Goal: Transaction & Acquisition: Purchase product/service

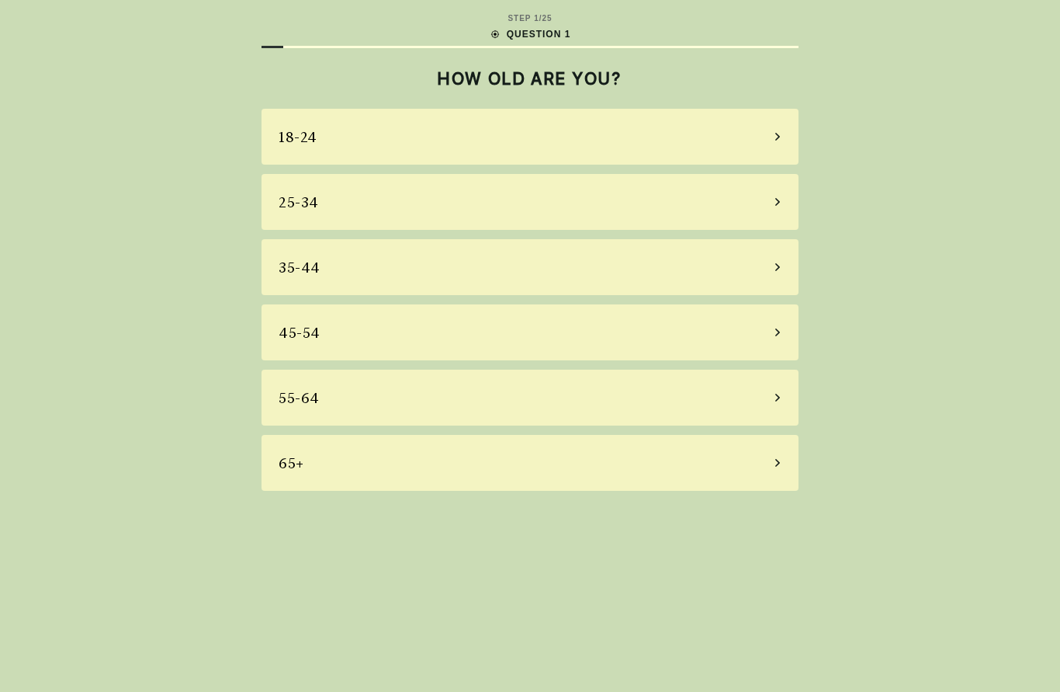
click at [723, 339] on div "45-54" at bounding box center [530, 332] width 537 height 56
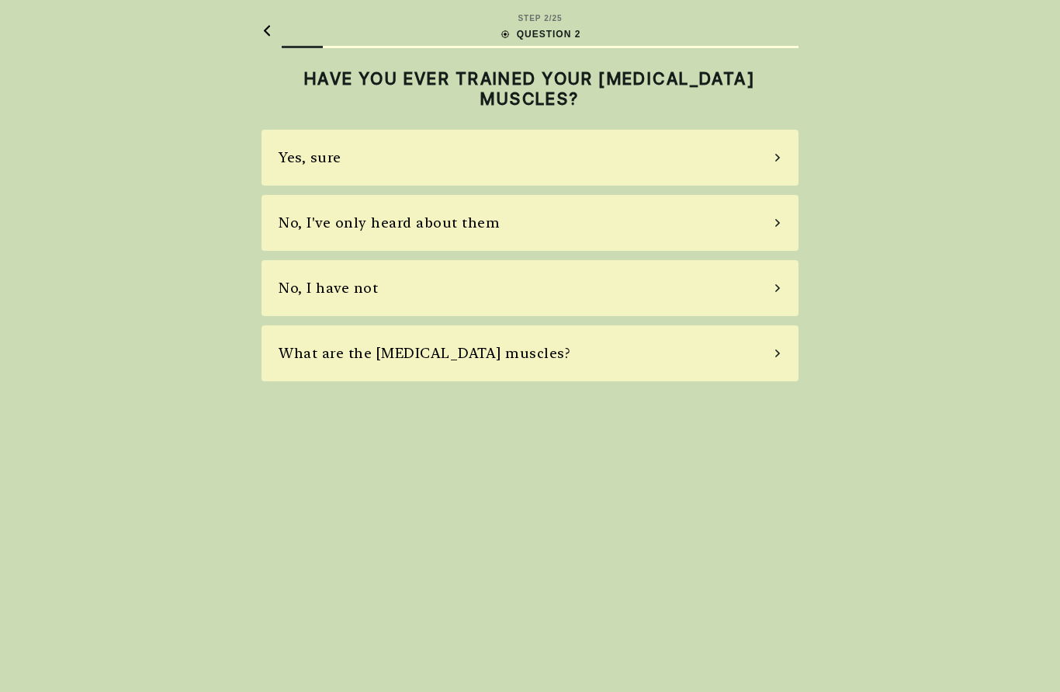
click at [715, 227] on div "No, I've only heard about them" at bounding box center [530, 223] width 537 height 56
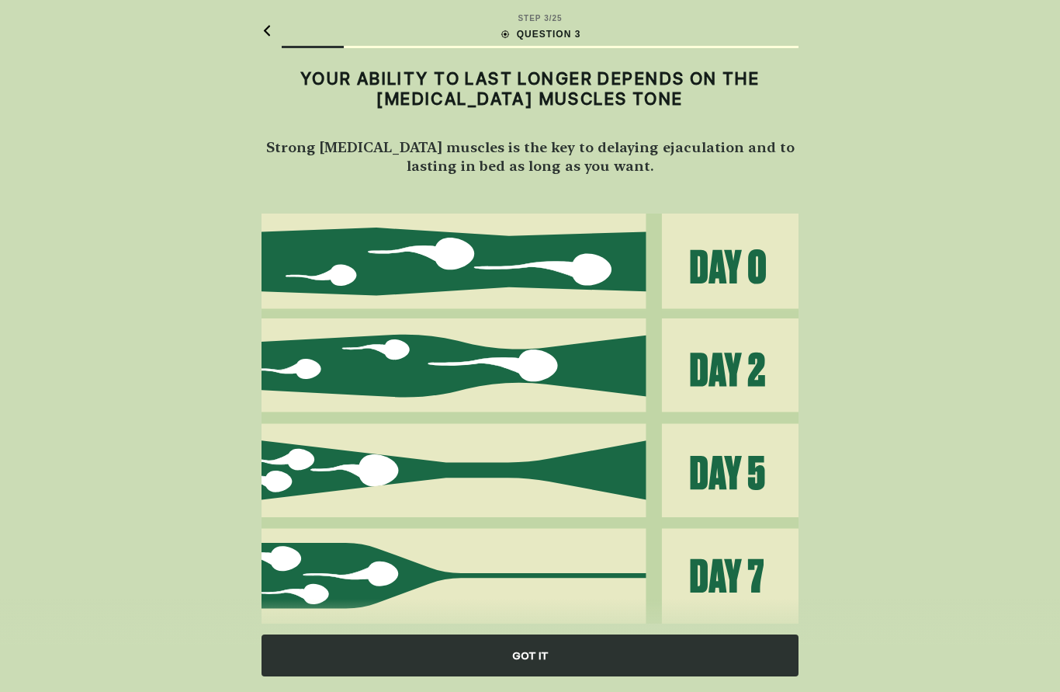
click at [579, 660] on div "GOT IT" at bounding box center [530, 655] width 537 height 42
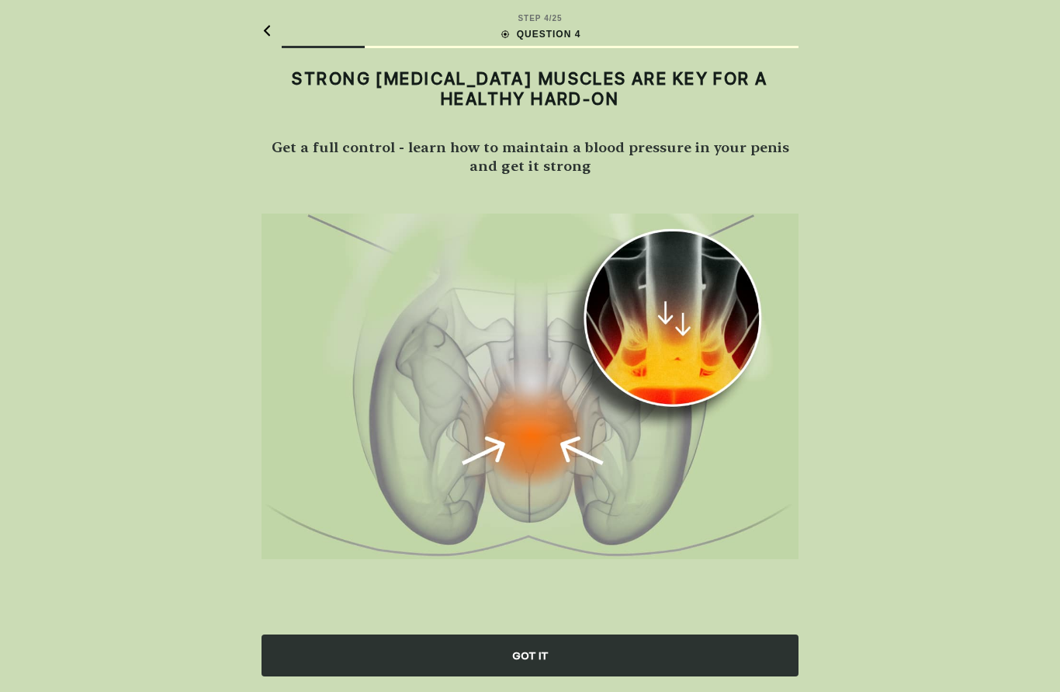
click at [609, 657] on div "GOT IT" at bounding box center [530, 655] width 537 height 42
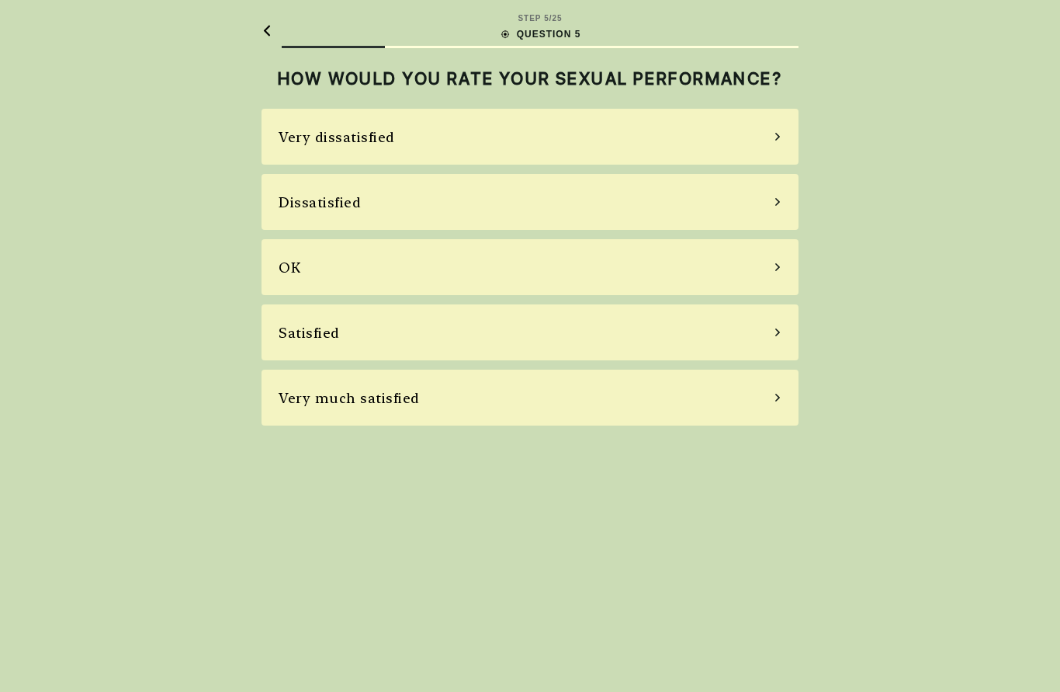
click at [727, 205] on div "Dissatisfied" at bounding box center [530, 202] width 537 height 56
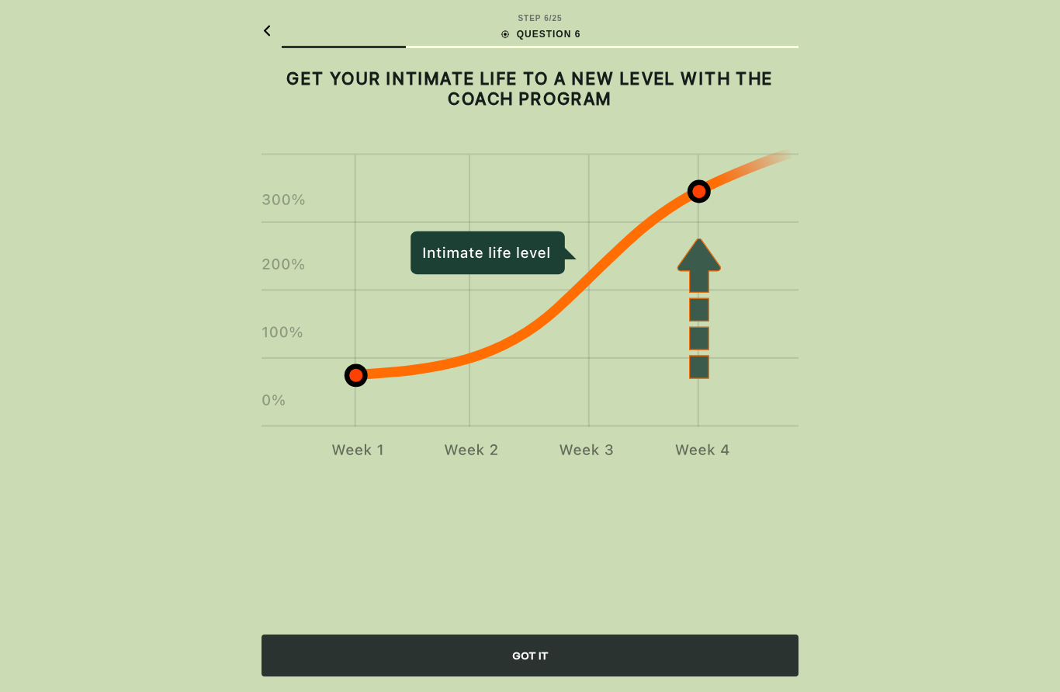
click at [637, 658] on div "GOT IT" at bounding box center [530, 655] width 537 height 42
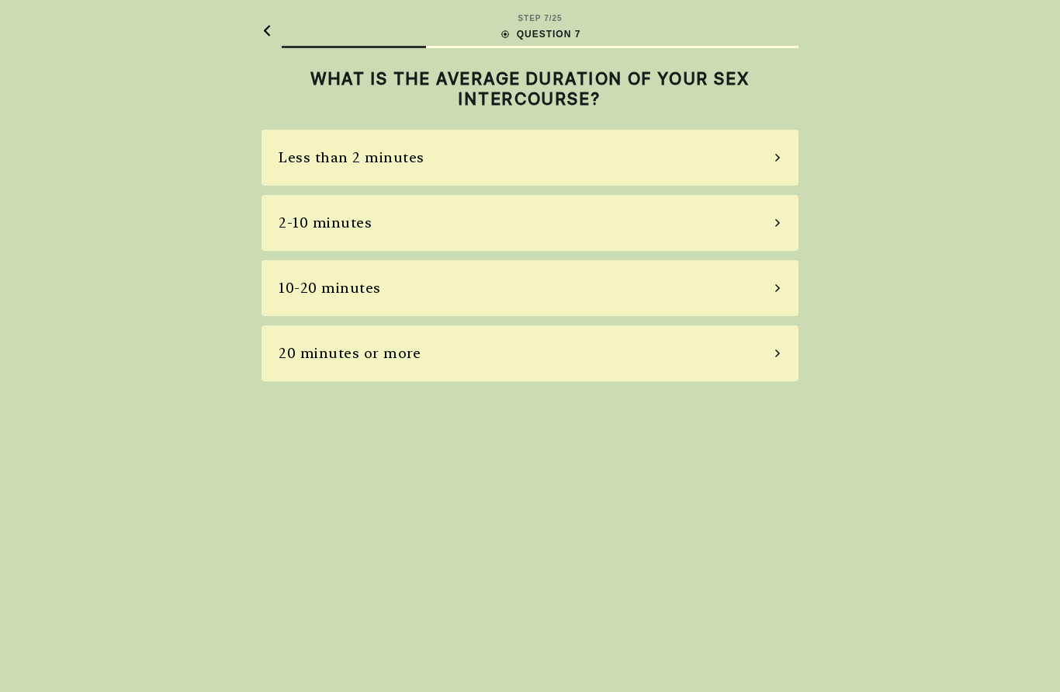
click at [686, 234] on div "2-10 minutes" at bounding box center [530, 223] width 537 height 56
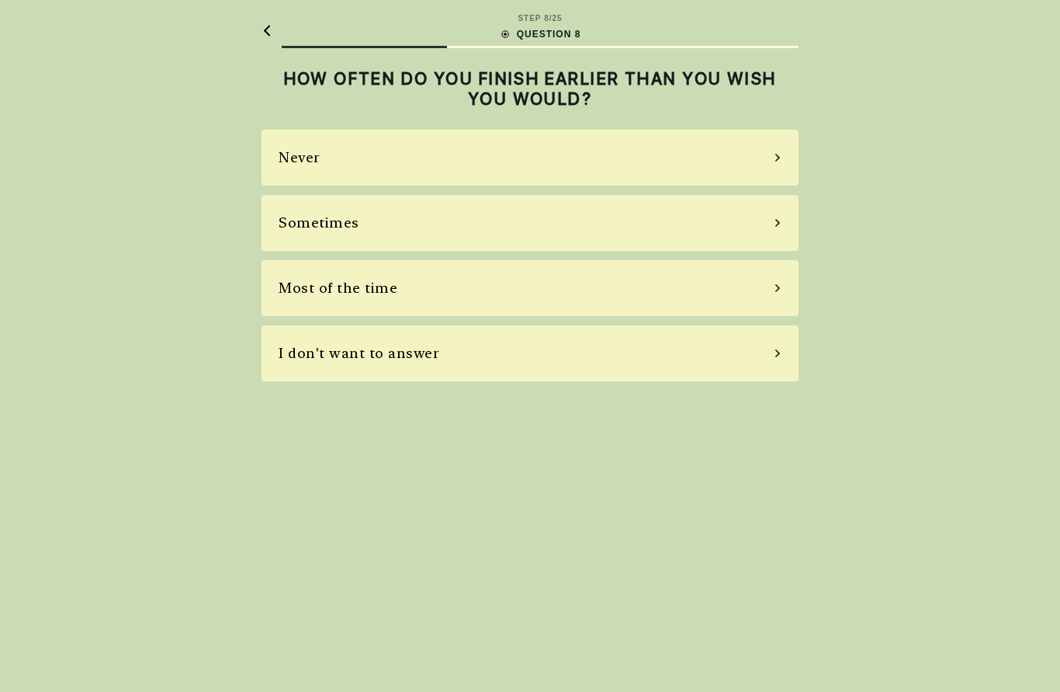
click at [726, 227] on div "Sometimes" at bounding box center [530, 223] width 537 height 56
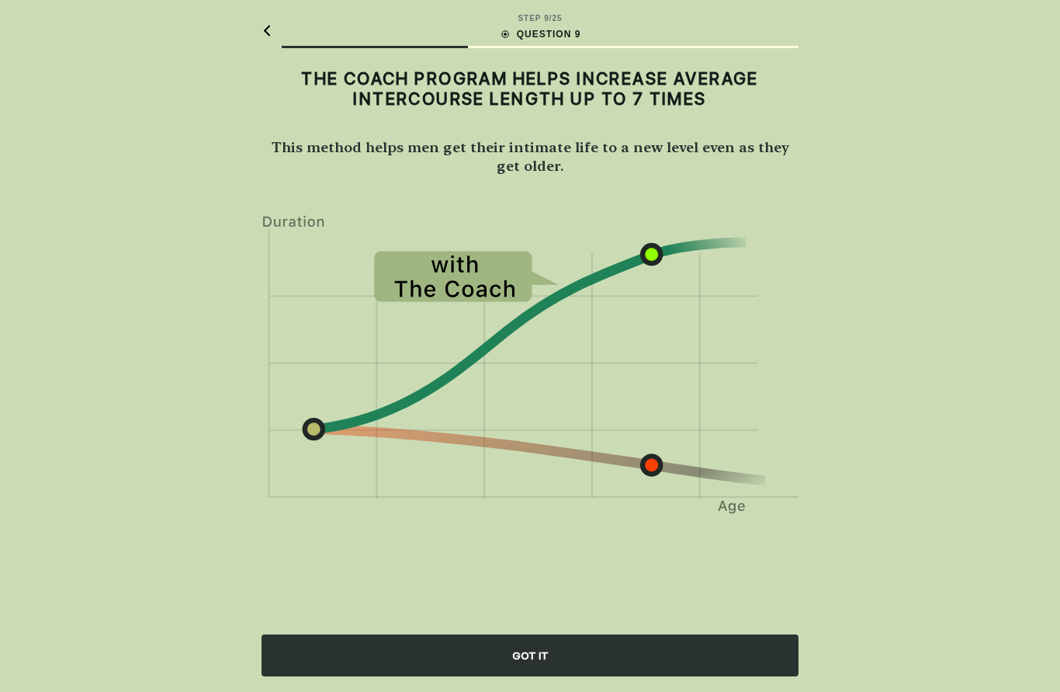
click at [664, 644] on div "GOT IT" at bounding box center [530, 655] width 537 height 42
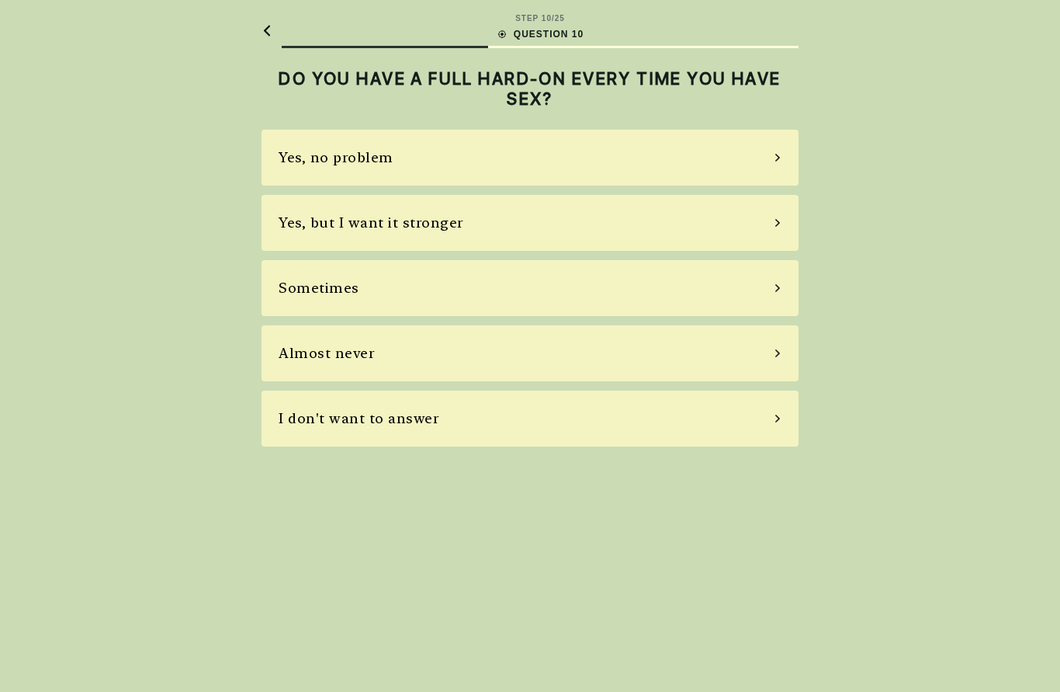
click at [677, 277] on div "Sometimes" at bounding box center [530, 288] width 537 height 56
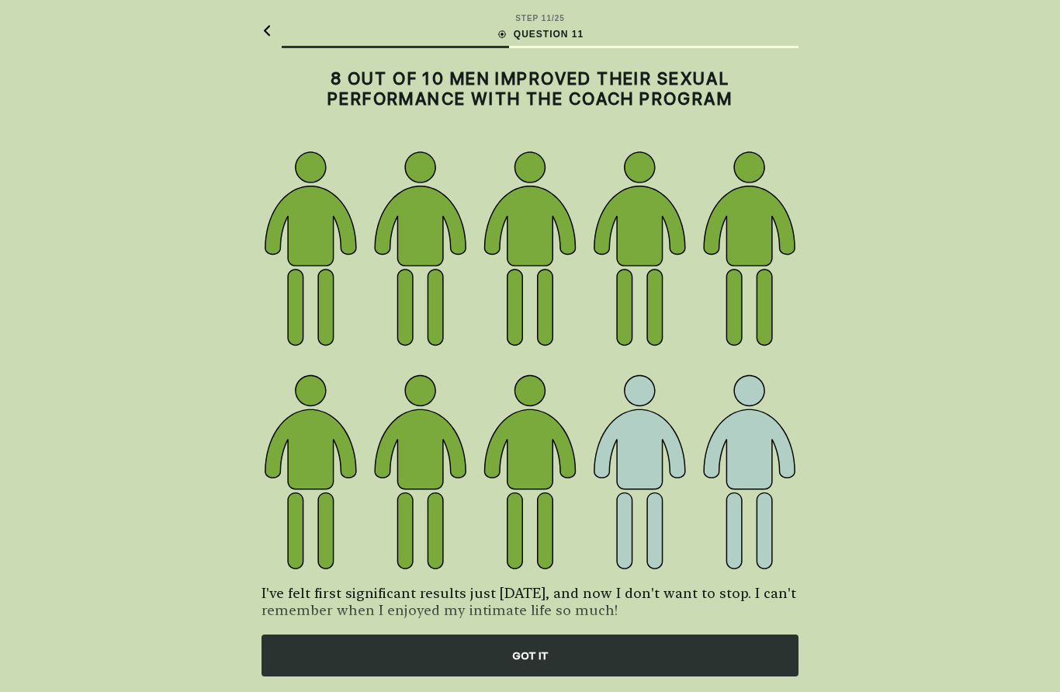
click at [636, 664] on div "GOT IT" at bounding box center [530, 655] width 537 height 42
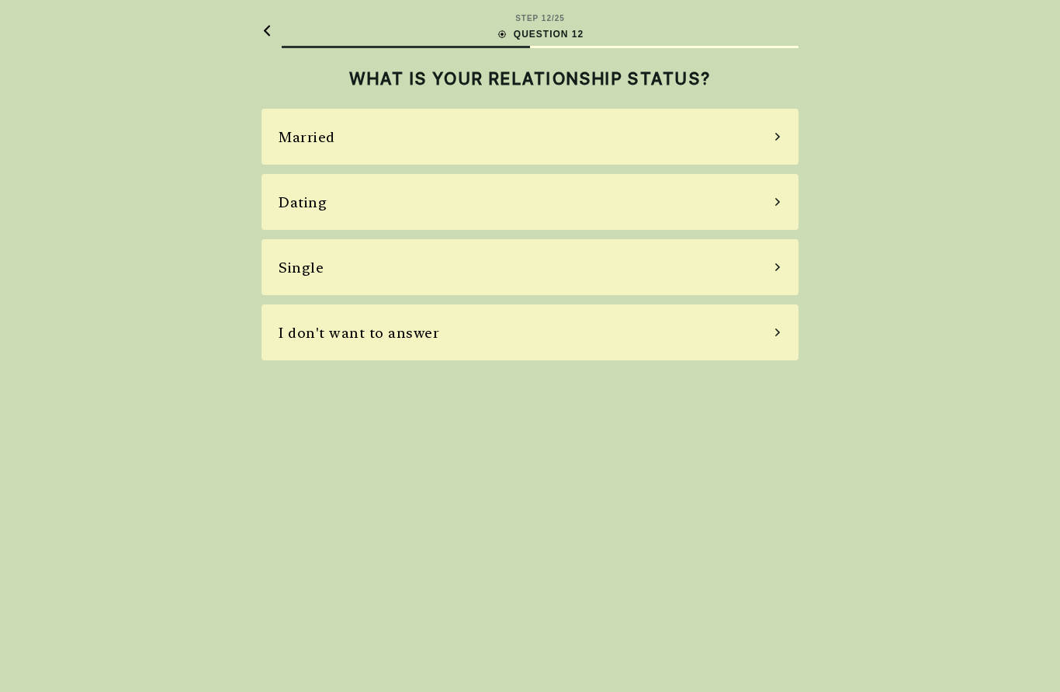
click at [724, 145] on div "Married" at bounding box center [530, 137] width 537 height 56
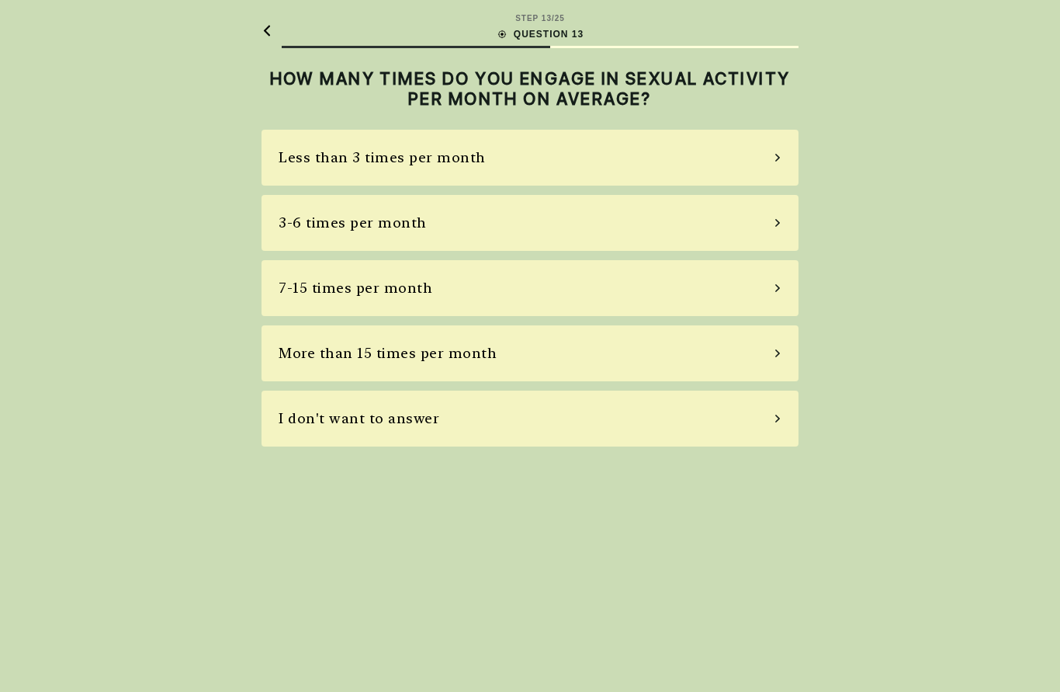
click at [690, 220] on div "3-6 times per month" at bounding box center [530, 223] width 537 height 56
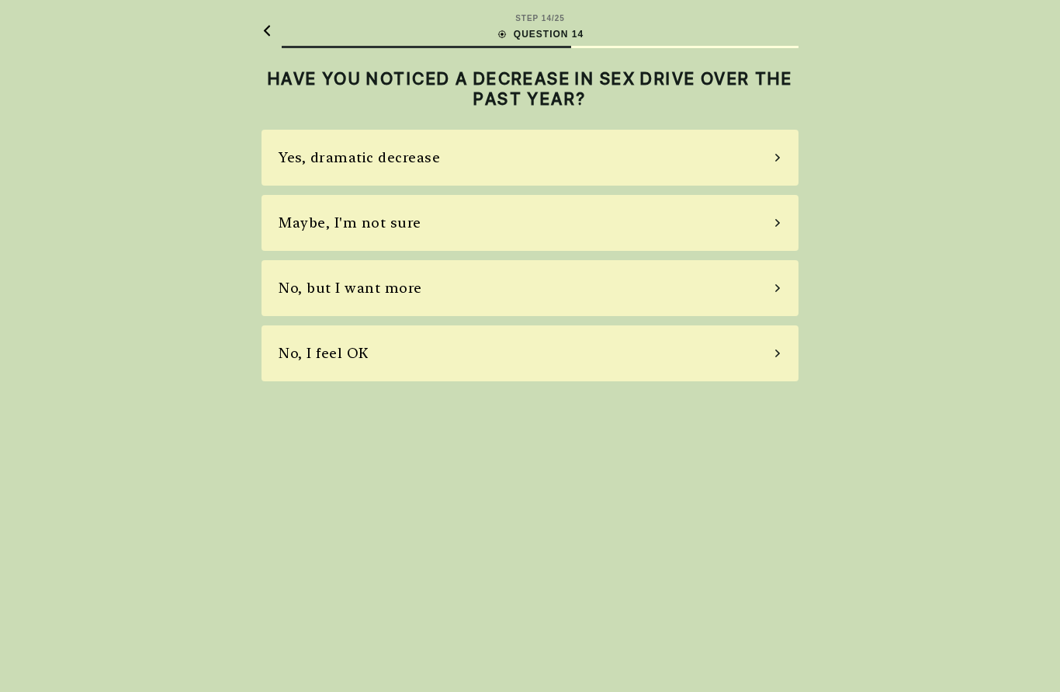
click at [670, 282] on div "No, but I want more" at bounding box center [530, 288] width 537 height 56
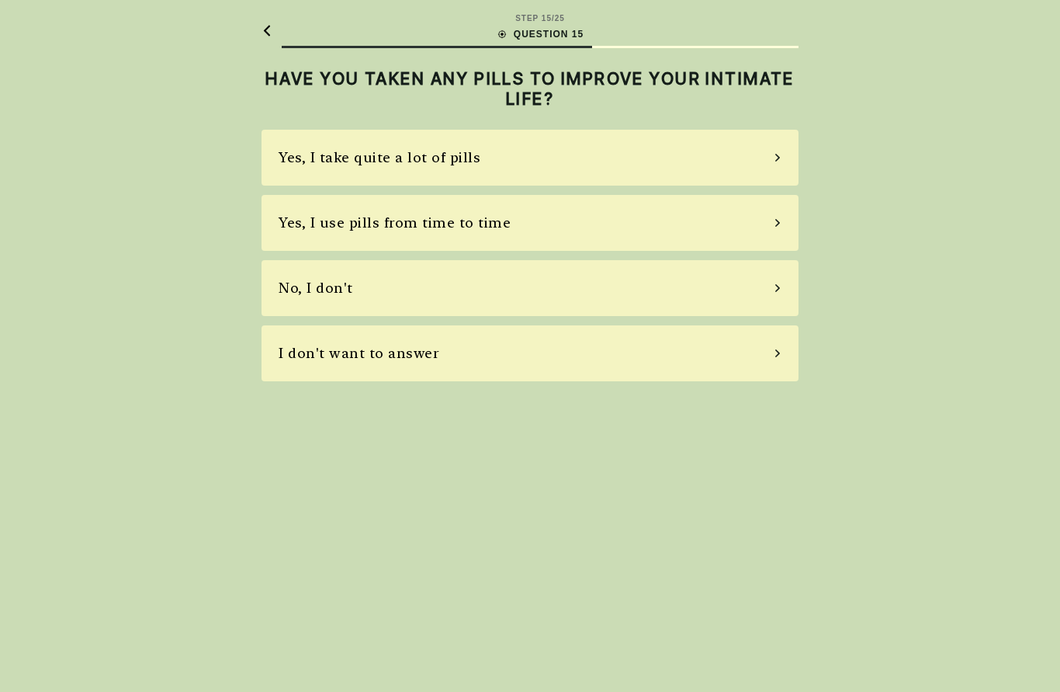
click at [665, 283] on div "No, I don't" at bounding box center [530, 288] width 537 height 56
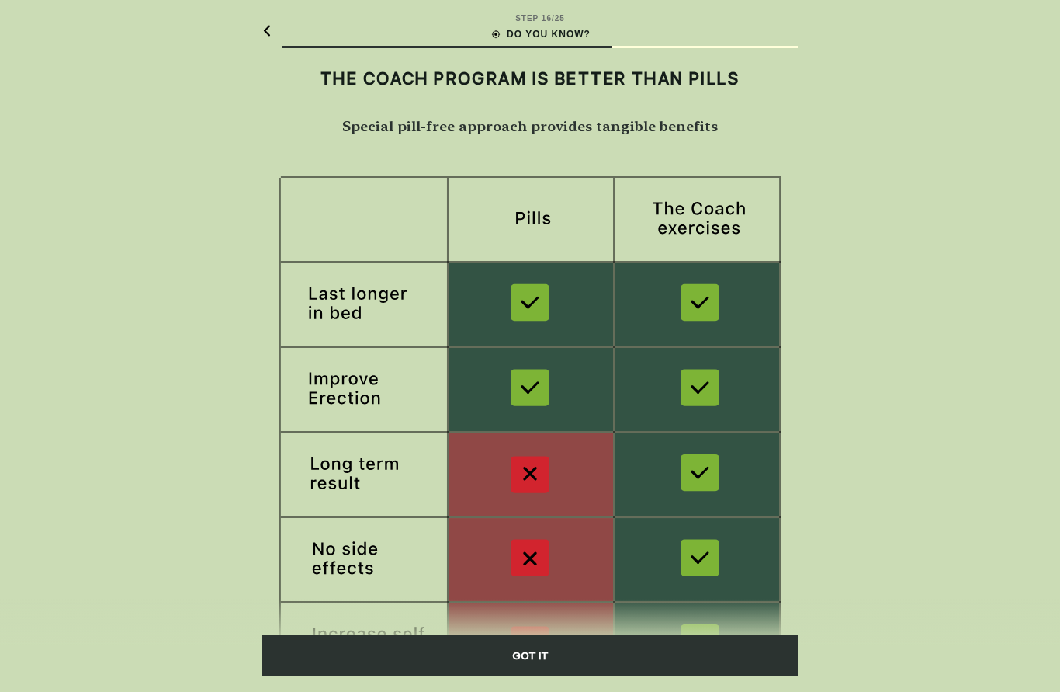
click at [646, 660] on div "GOT IT" at bounding box center [530, 655] width 537 height 42
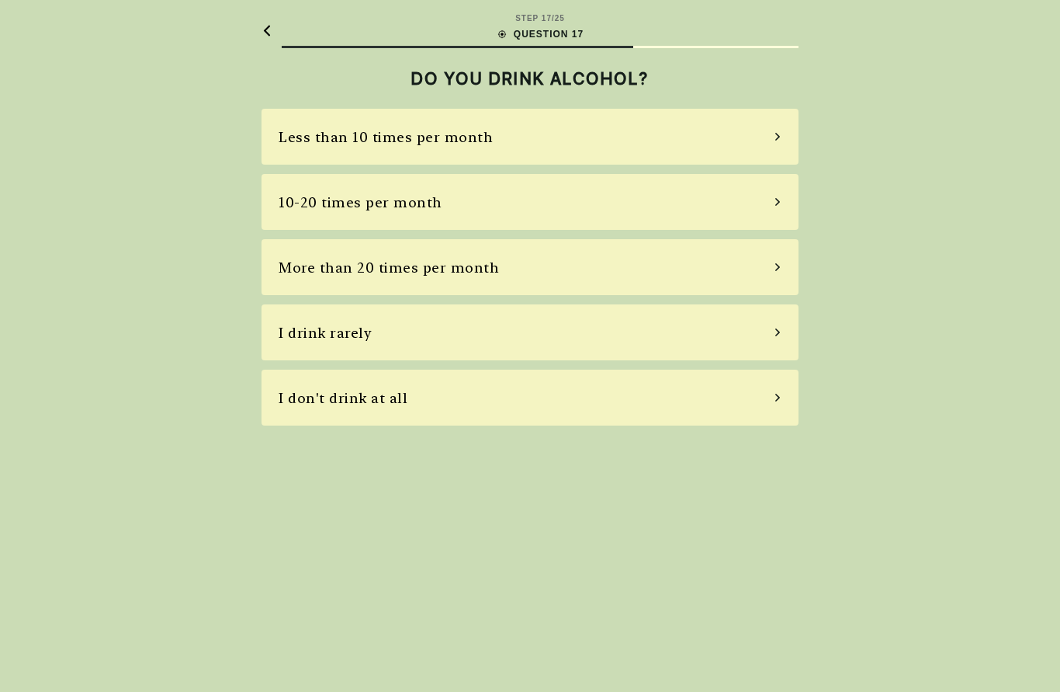
click at [695, 131] on div "Less than 10 times per month" at bounding box center [530, 137] width 537 height 56
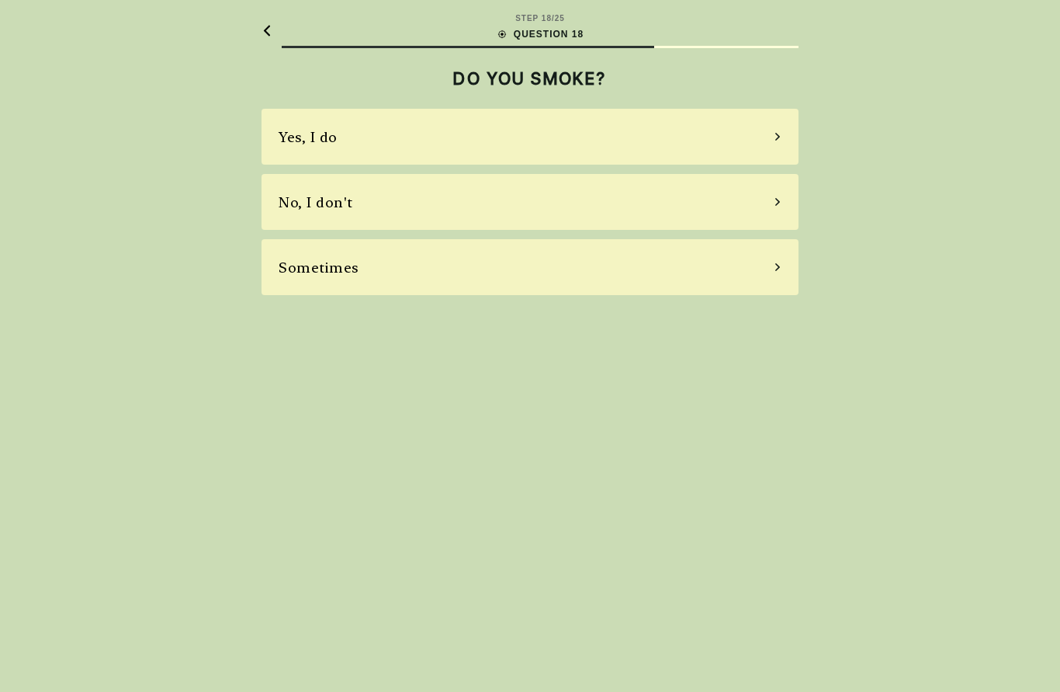
click at [720, 137] on div "Yes, I do" at bounding box center [530, 137] width 537 height 56
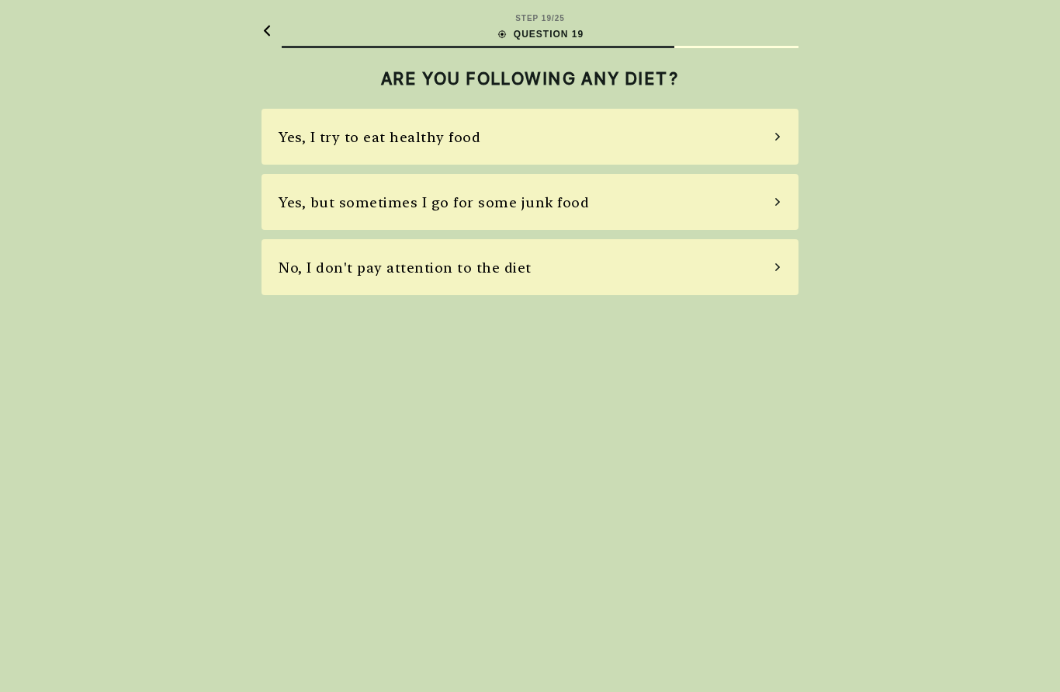
click at [691, 199] on div "Yes, but sometimes I go for some junk food" at bounding box center [530, 202] width 537 height 56
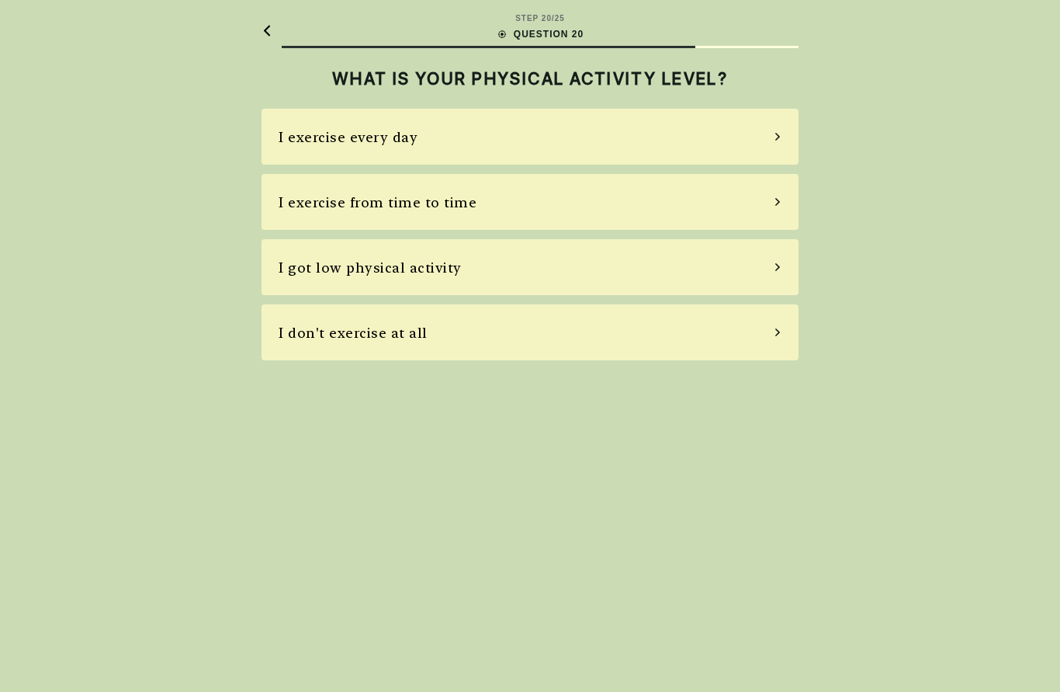
click at [681, 196] on div "I exercise from time to time" at bounding box center [530, 202] width 537 height 56
click at [686, 131] on div "Terrible, a lot of stress" at bounding box center [530, 137] width 537 height 56
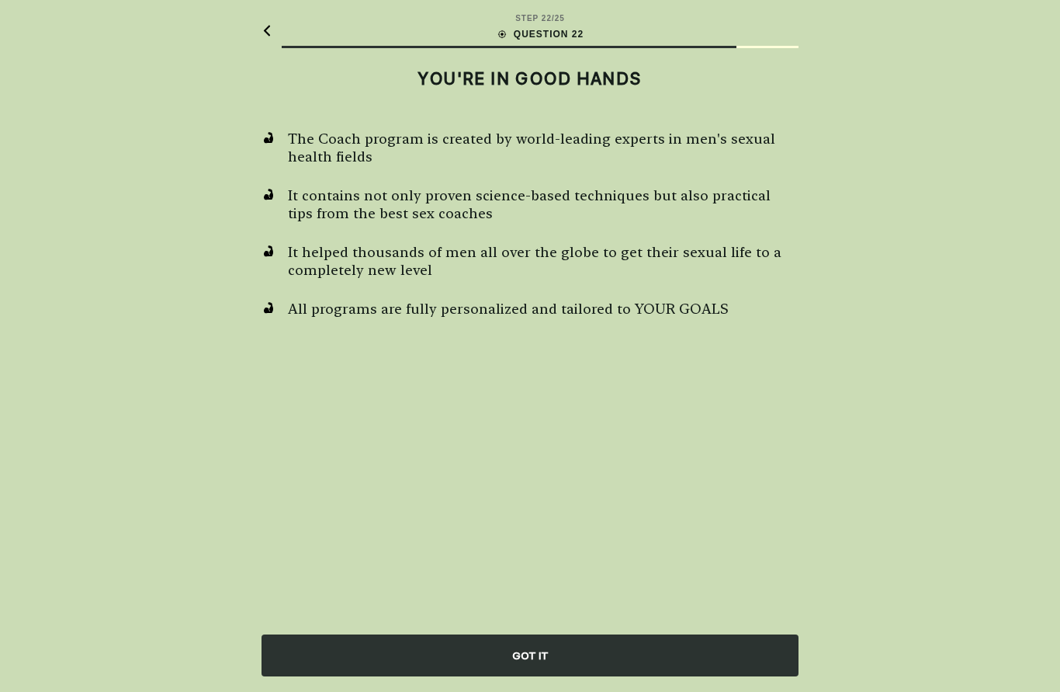
click at [669, 653] on div "GOT IT" at bounding box center [530, 655] width 537 height 42
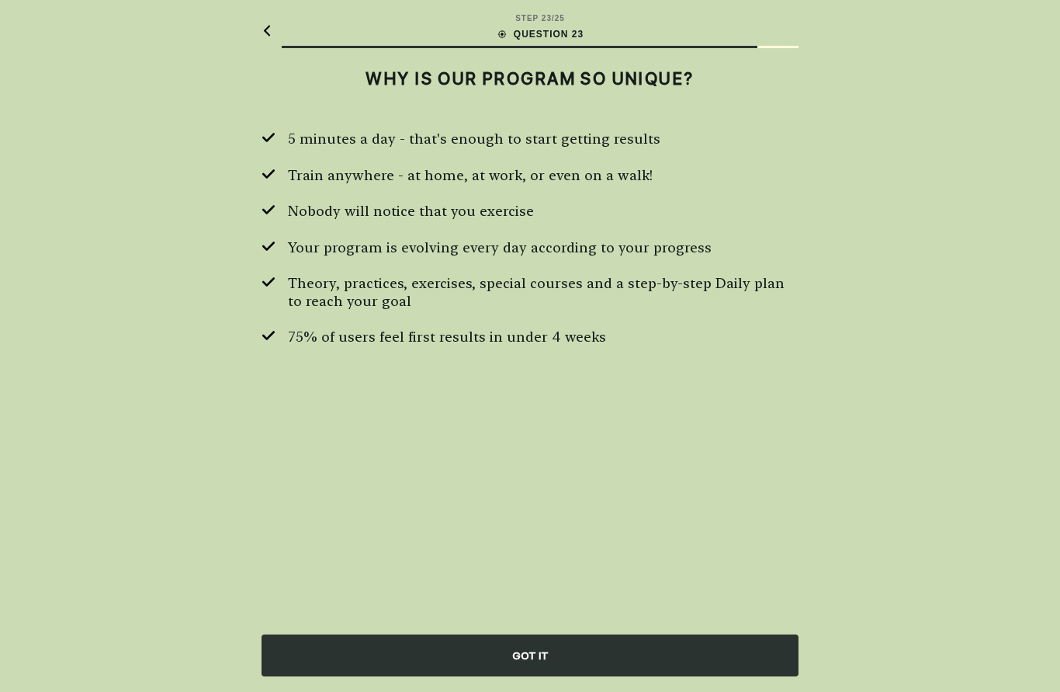
click at [655, 659] on div "GOT IT" at bounding box center [530, 655] width 537 height 42
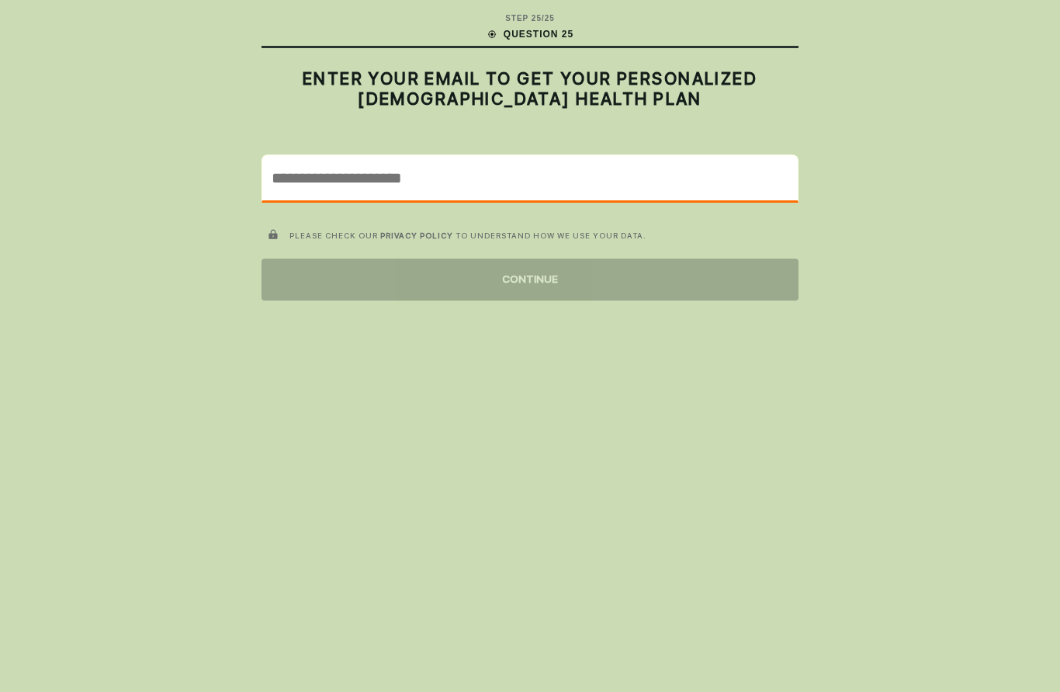
click at [484, 189] on input "email" at bounding box center [530, 177] width 536 height 45
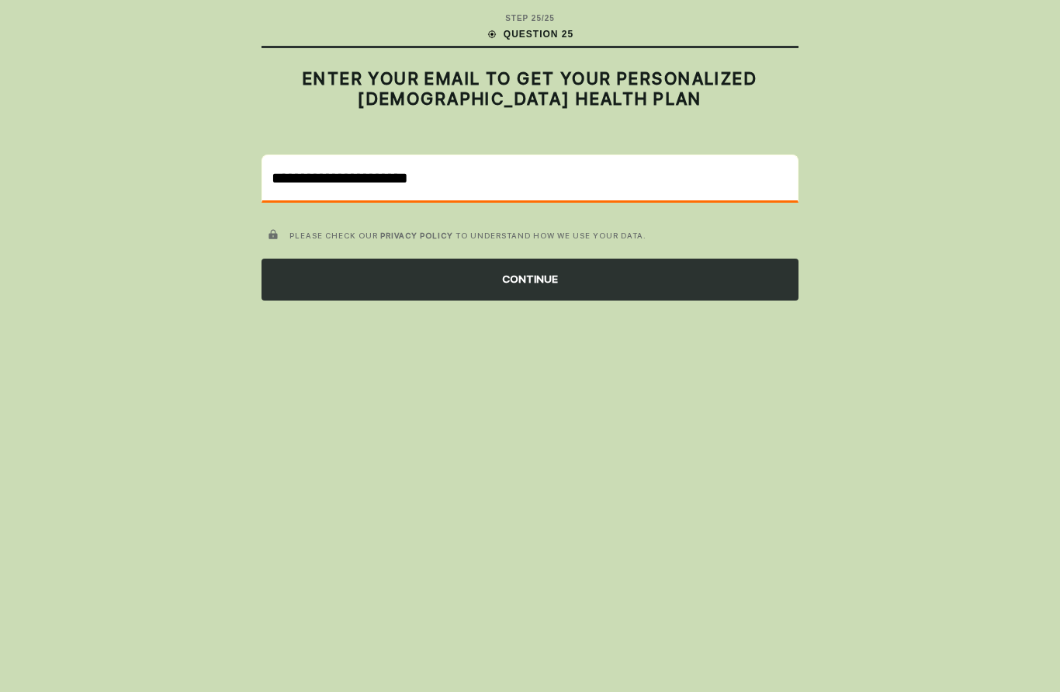
type input "**********"
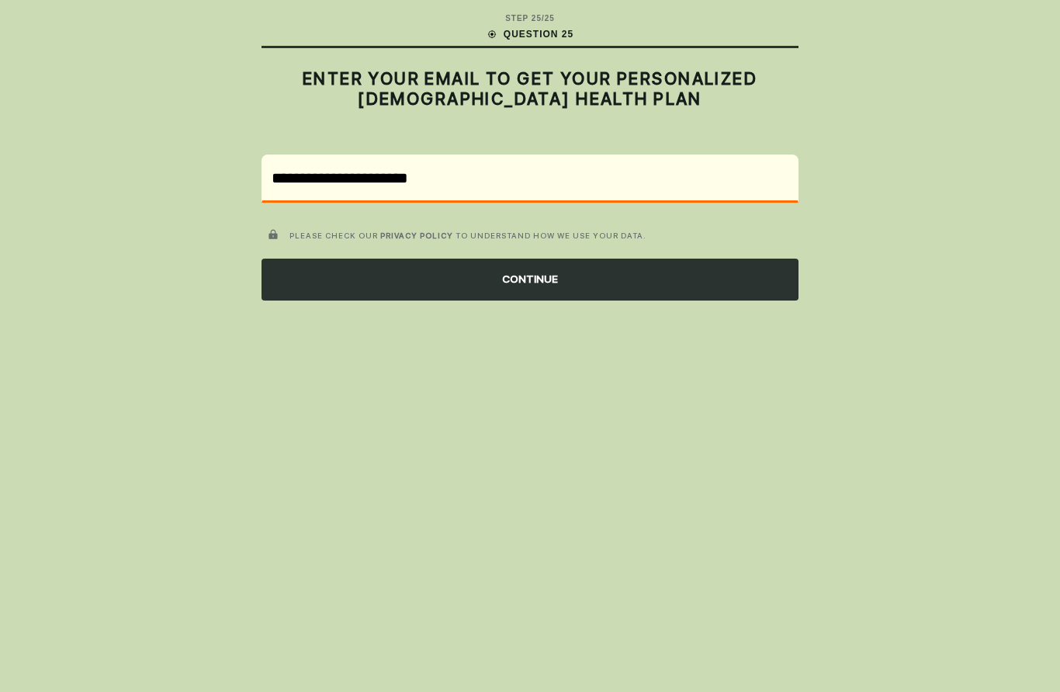
click at [606, 273] on div "CONTINUE" at bounding box center [530, 279] width 537 height 42
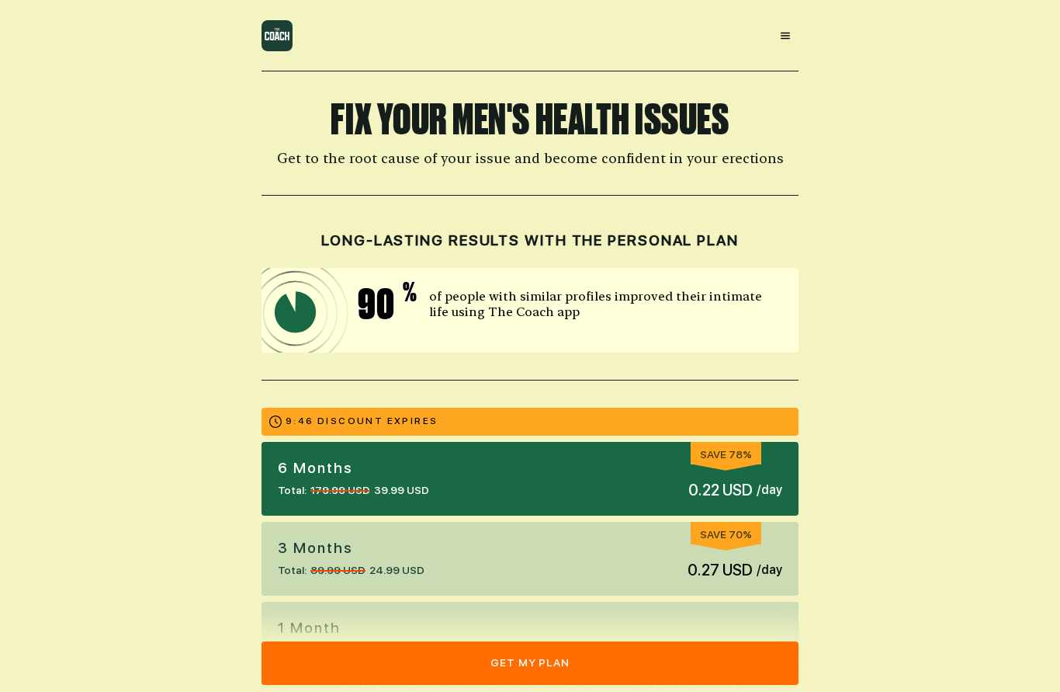
click at [629, 657] on button "get my plan" at bounding box center [530, 662] width 537 height 43
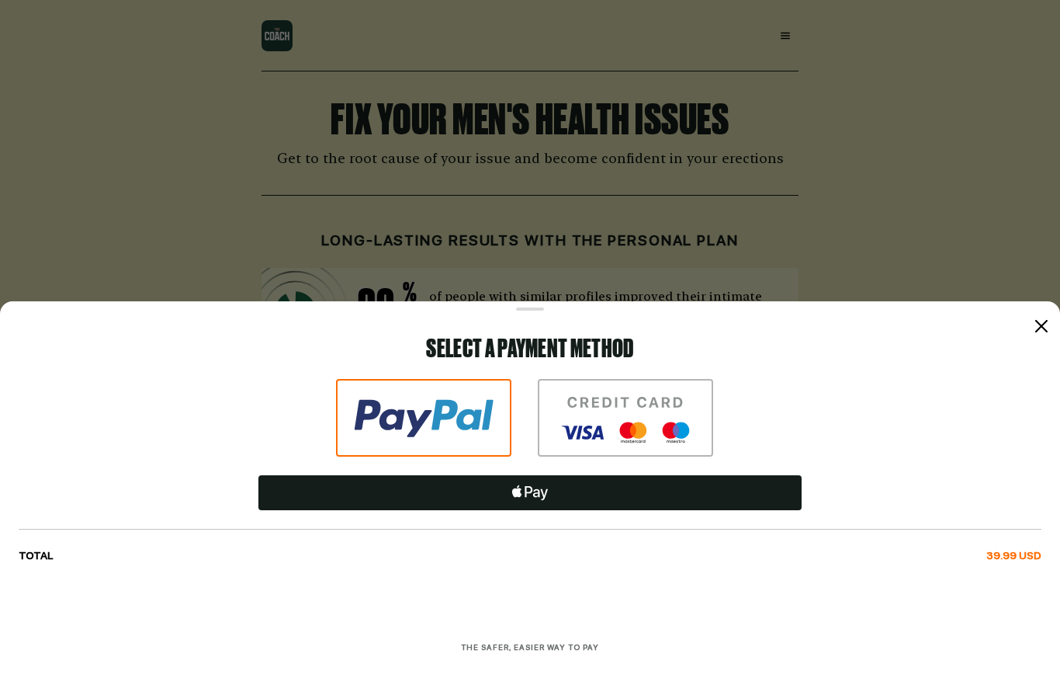
click at [1050, 328] on div at bounding box center [1041, 326] width 19 height 19
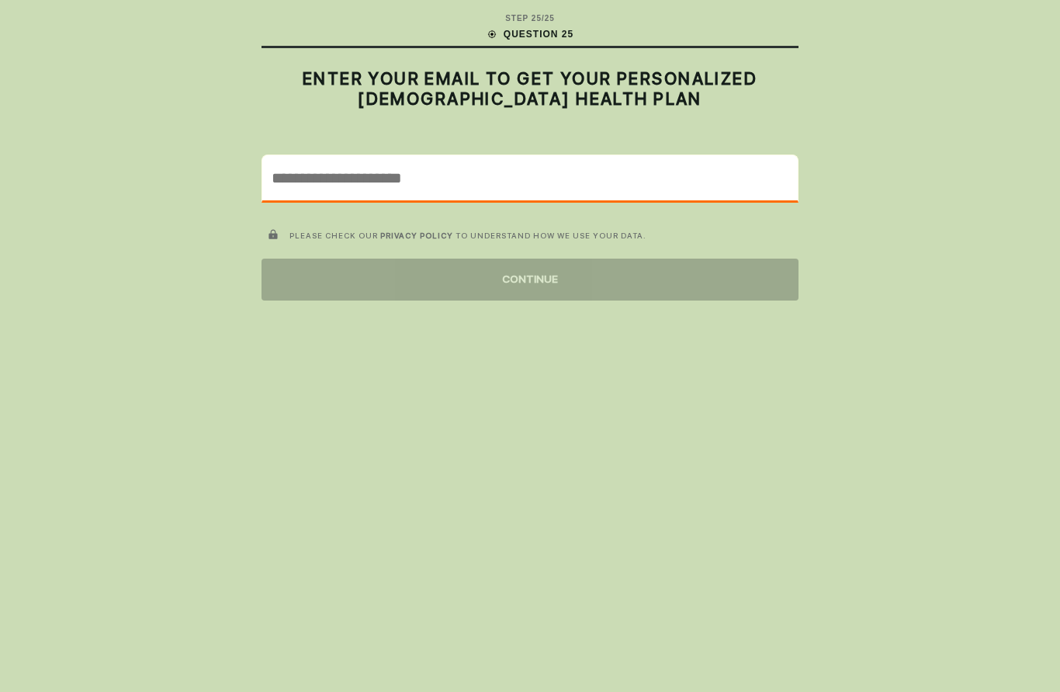
click at [559, 170] on input "email" at bounding box center [530, 177] width 536 height 45
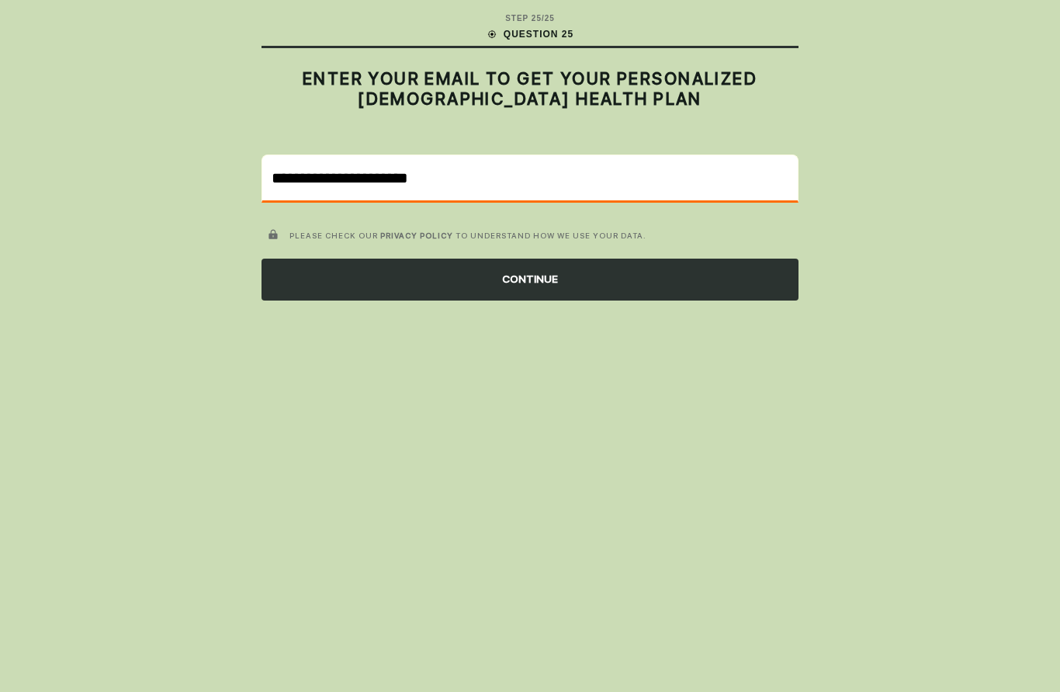
type input "**********"
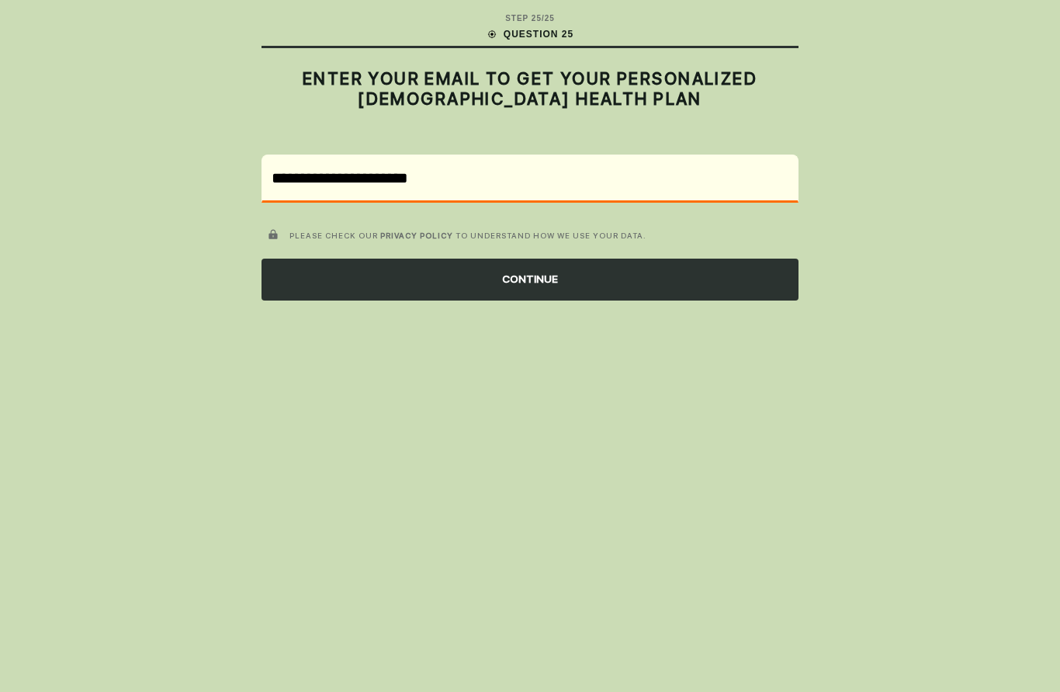
click at [633, 283] on div "CONTINUE" at bounding box center [530, 279] width 537 height 42
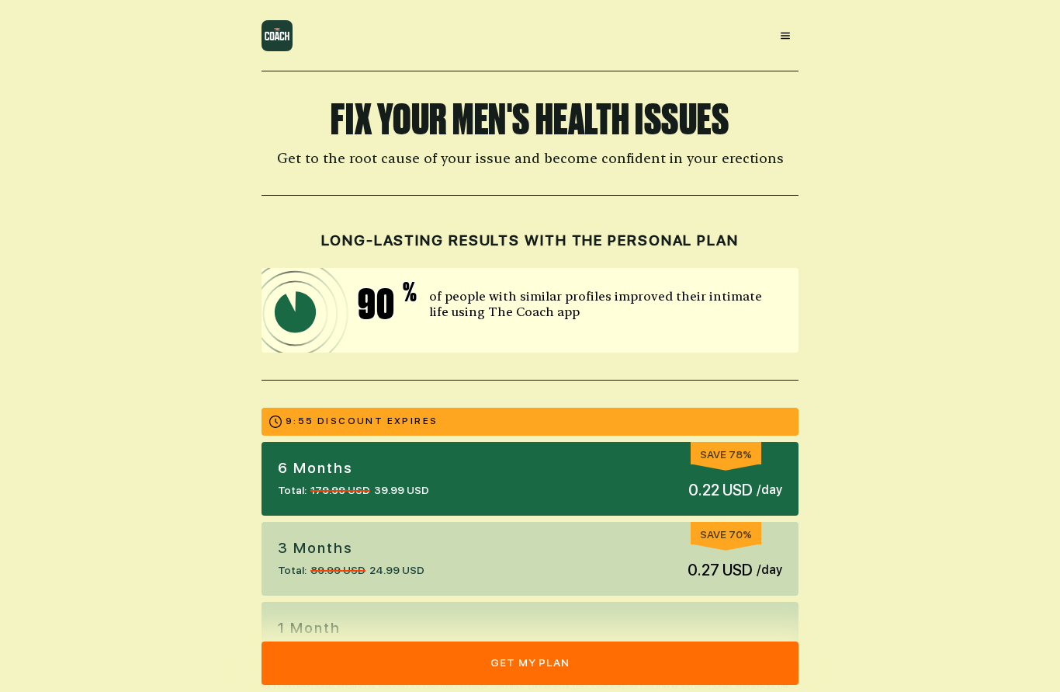
click at [638, 667] on button "get my plan" at bounding box center [530, 662] width 537 height 43
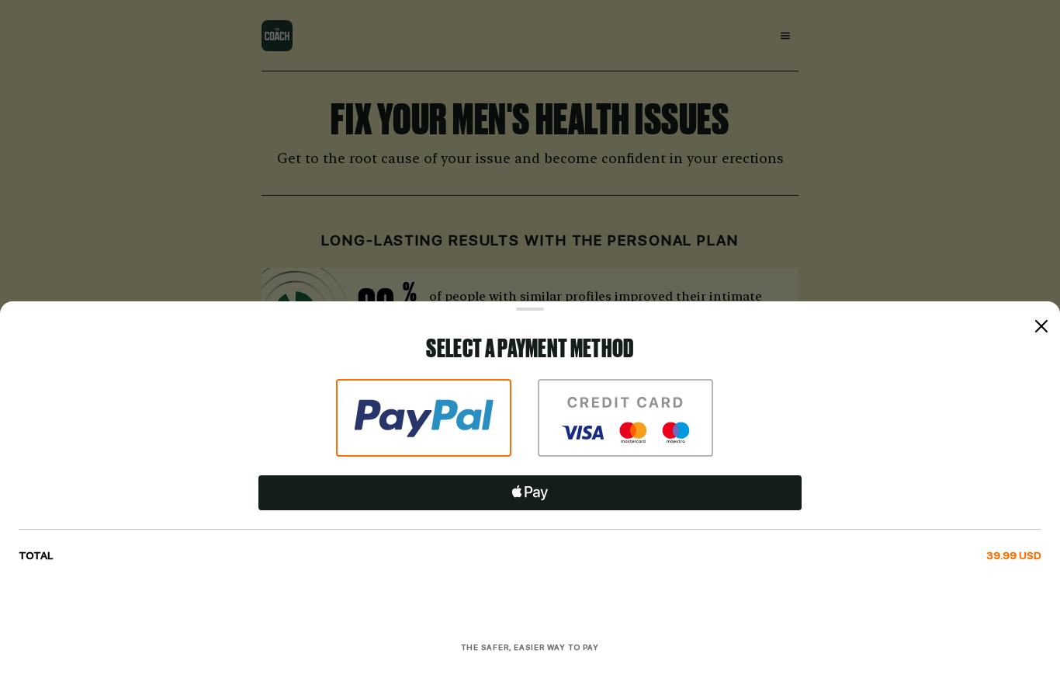
click at [1042, 329] on icon at bounding box center [1041, 326] width 12 height 12
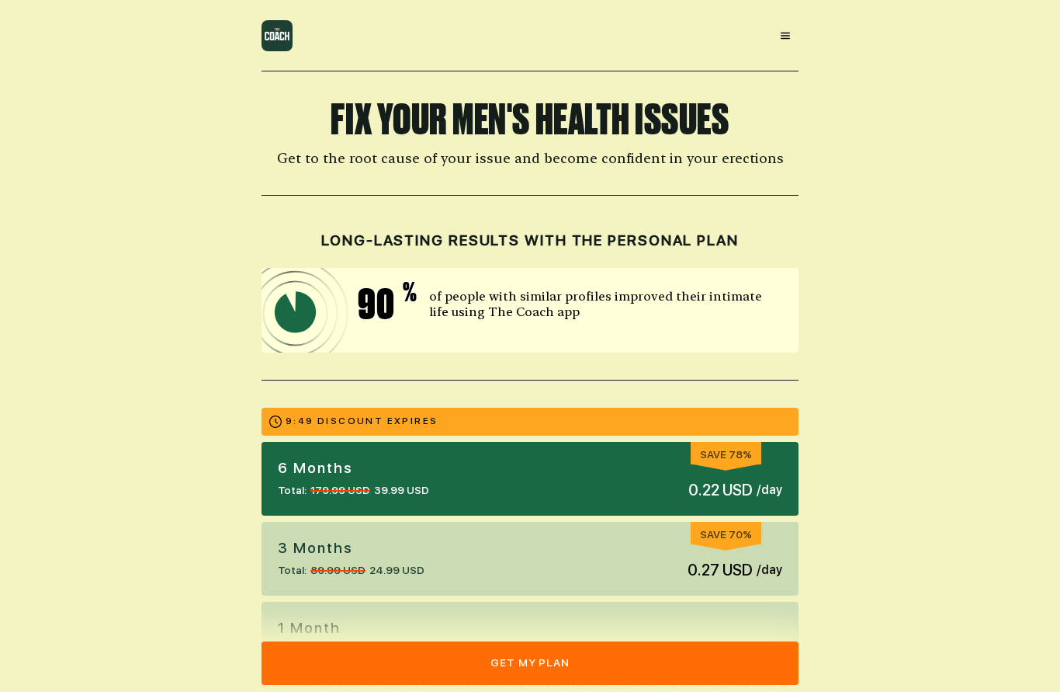
click at [659, 657] on button "get my plan" at bounding box center [530, 662] width 537 height 43
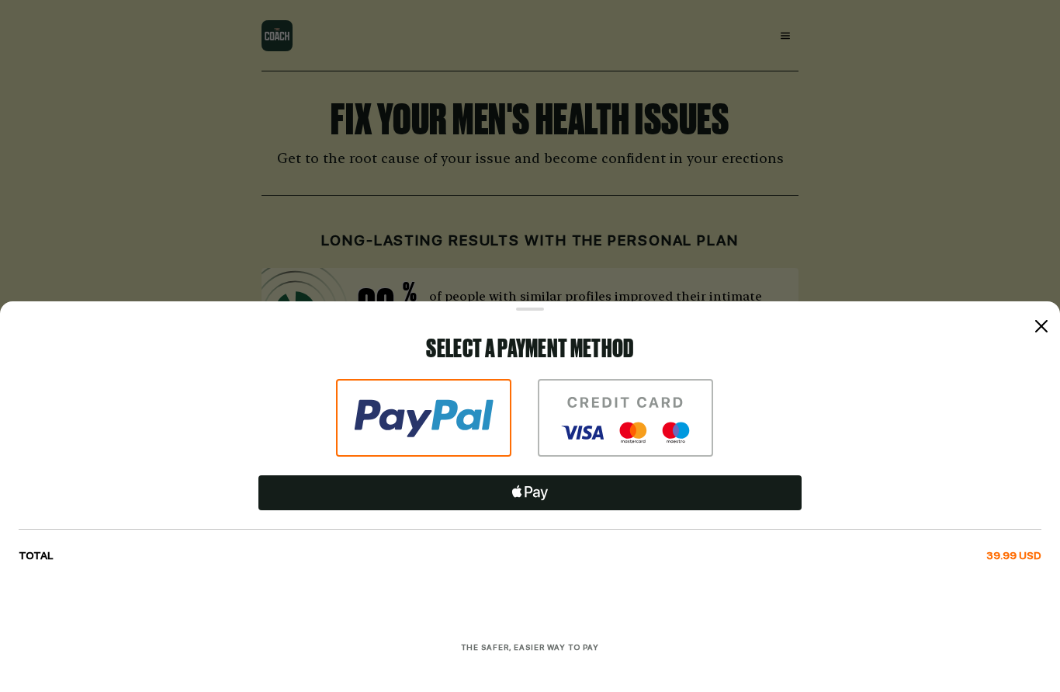
click at [667, 415] on img at bounding box center [625, 418] width 175 height 78
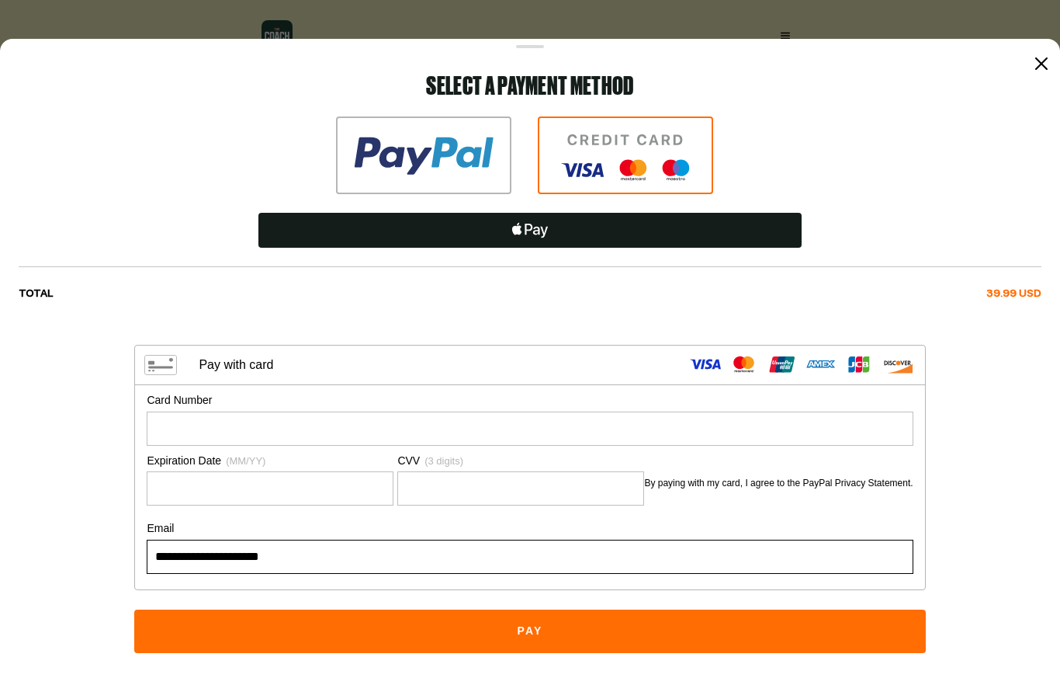
click at [1046, 71] on div at bounding box center [1041, 63] width 19 height 19
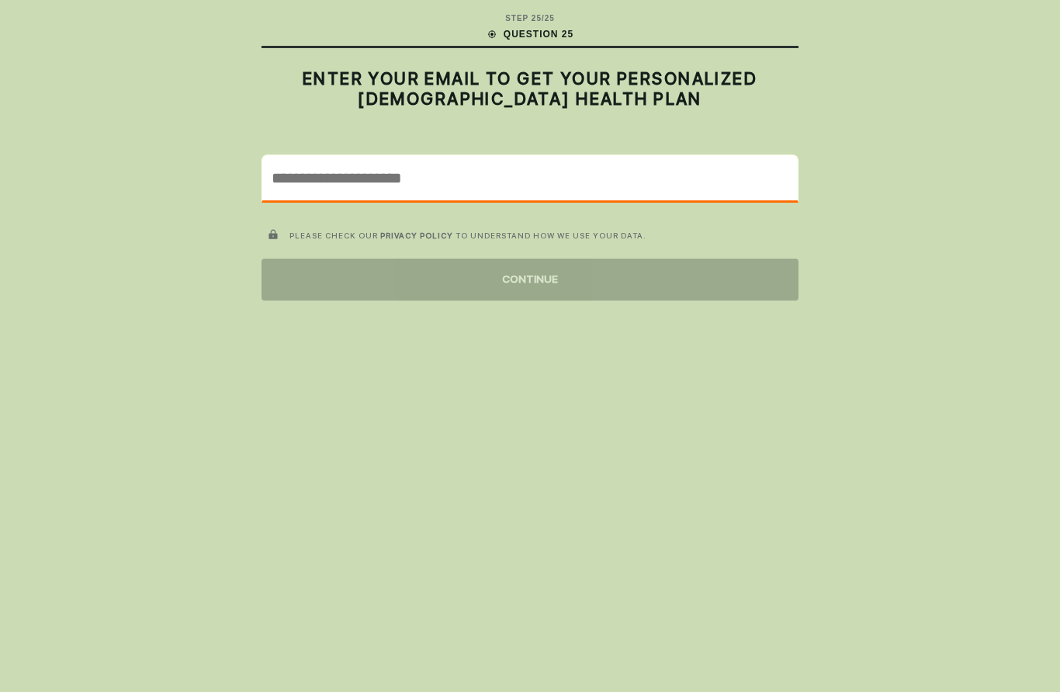
click at [643, 175] on input "email" at bounding box center [530, 177] width 536 height 45
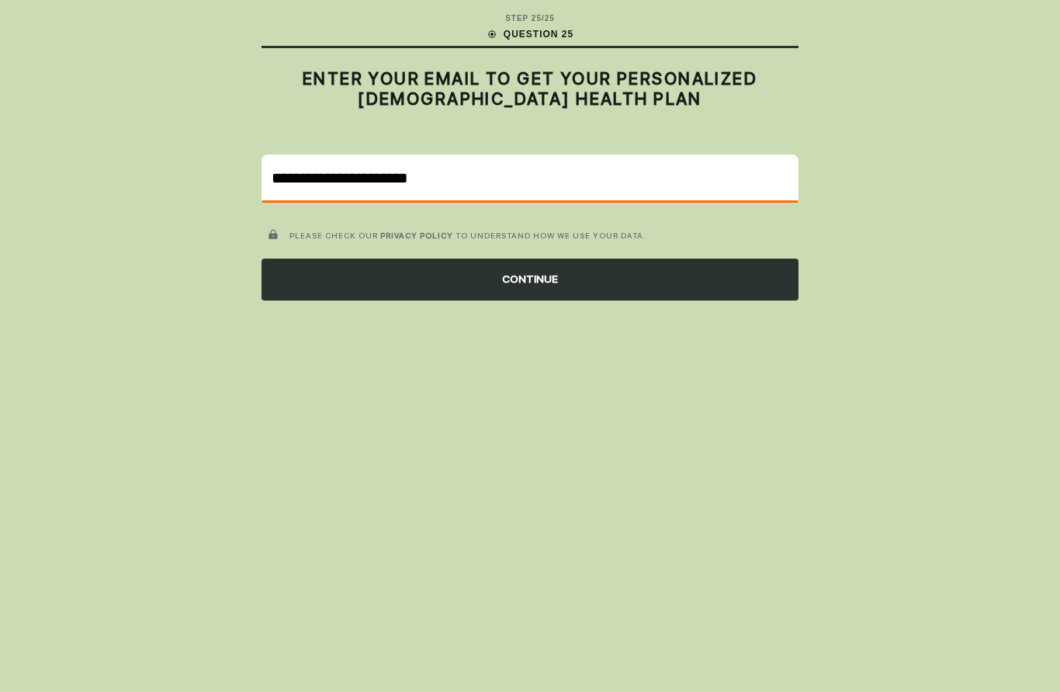
type input "**********"
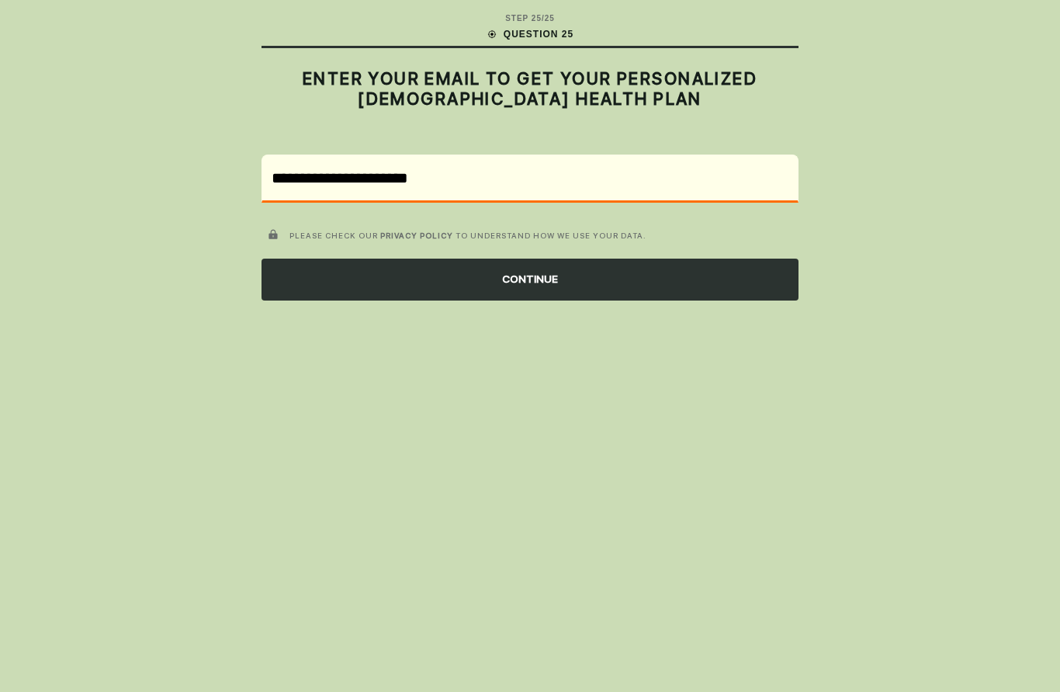
click at [660, 279] on div "CONTINUE" at bounding box center [530, 279] width 537 height 42
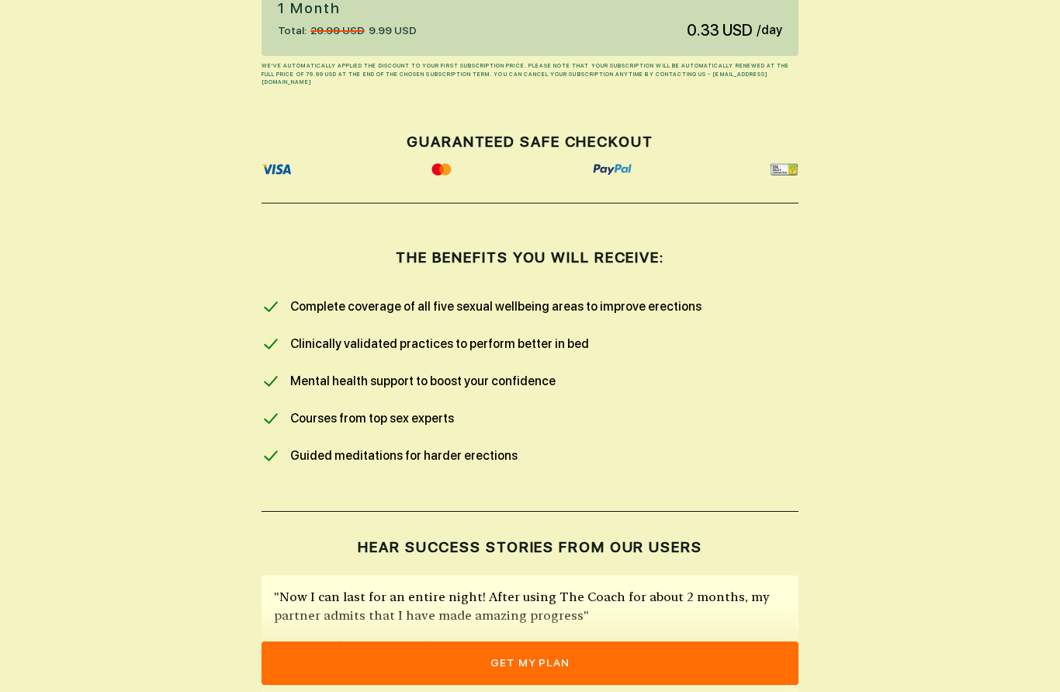
scroll to position [611, 0]
